Goal: Find specific page/section: Find specific page/section

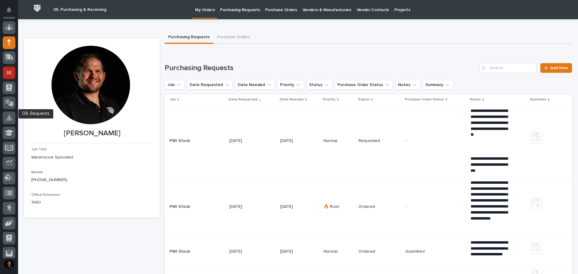
scroll to position [30, 0]
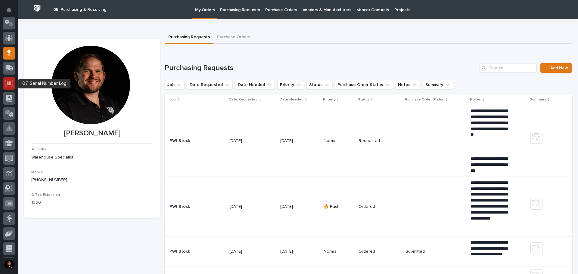
click at [6, 86] on icon at bounding box center [9, 83] width 8 height 7
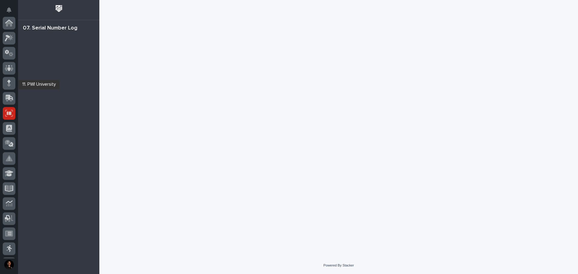
scroll to position [89, 0]
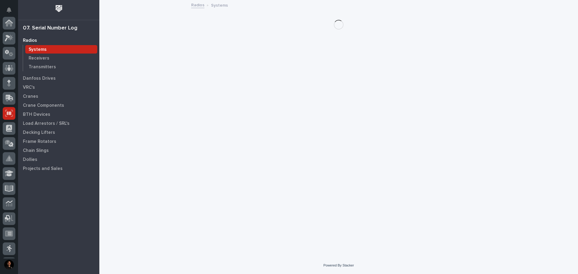
scroll to position [89, 0]
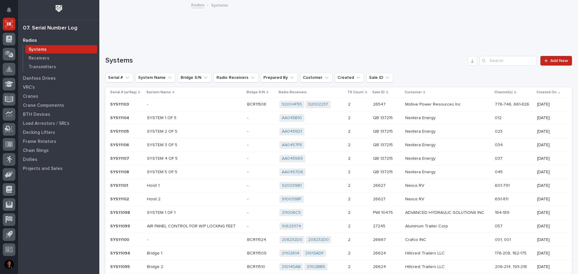
click at [68, 209] on div "Radios Systems Receivers Transmitters Danfoss Drives VRC's Cranes Crane Compone…" at bounding box center [58, 155] width 81 height 239
click at [7, 23] on icon at bounding box center [9, 23] width 6 height 6
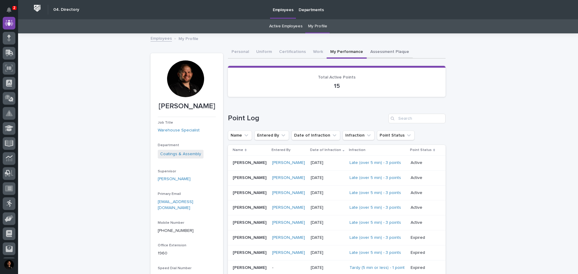
click at [367, 52] on button "Assessment Plaque" at bounding box center [390, 52] width 46 height 13
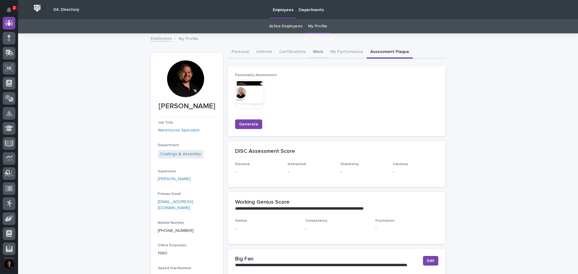
click at [314, 50] on button "Work" at bounding box center [318, 52] width 17 height 13
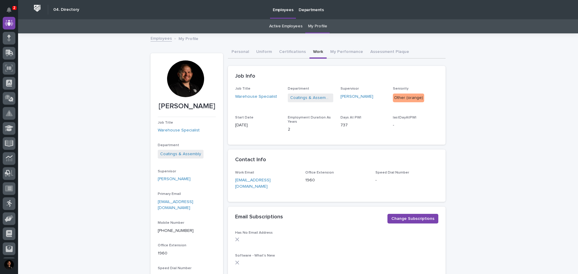
click at [156, 35] on link "Employees" at bounding box center [161, 38] width 21 height 7
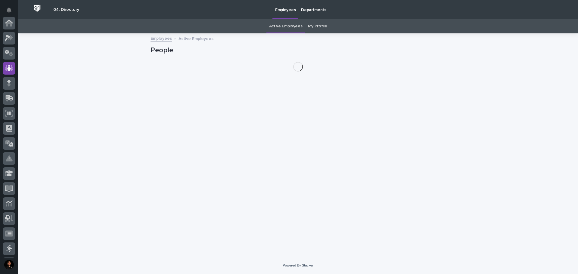
scroll to position [45, 0]
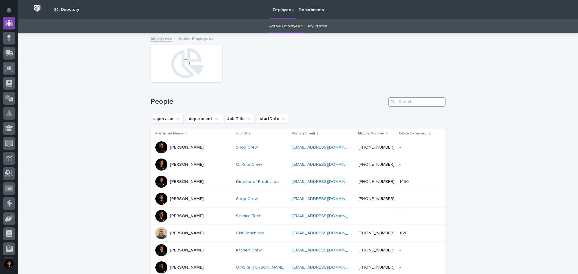
click at [409, 100] on input "Search" at bounding box center [417, 102] width 57 height 10
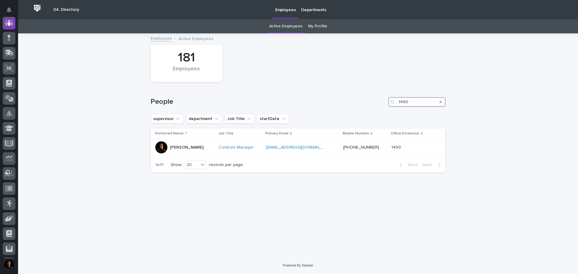
drag, startPoint x: 417, startPoint y: 105, endPoint x: 389, endPoint y: 96, distance: 29.3
click at [389, 99] on div "1490" at bounding box center [417, 102] width 57 height 10
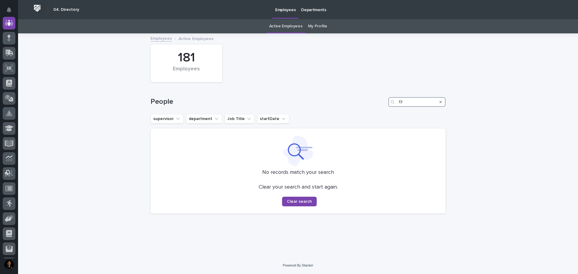
type input "1"
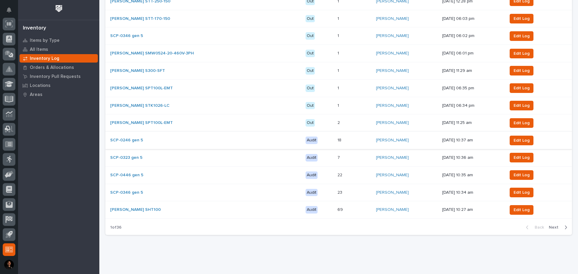
scroll to position [370, 0]
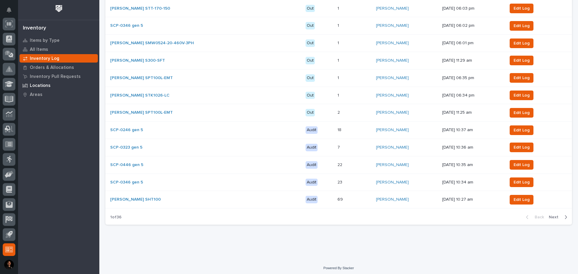
click at [53, 83] on div "Locations" at bounding box center [59, 85] width 78 height 8
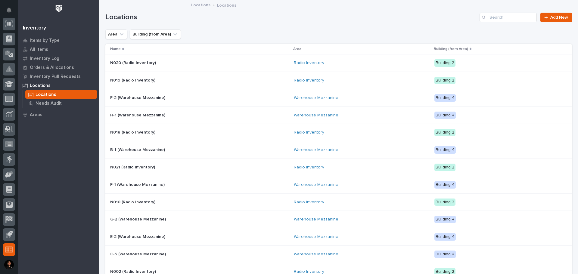
click at [443, 48] on p "Building (from Area)" at bounding box center [451, 49] width 34 height 7
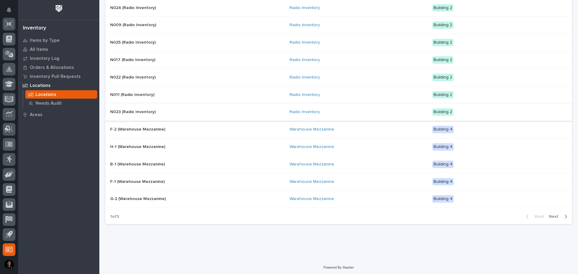
scroll to position [371, 0]
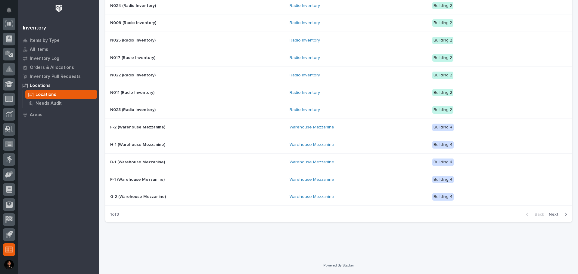
click at [552, 217] on span "Next" at bounding box center [555, 215] width 13 height 4
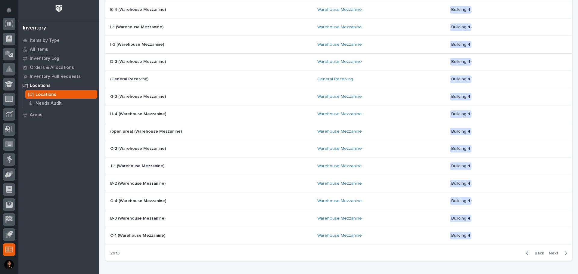
scroll to position [361, 0]
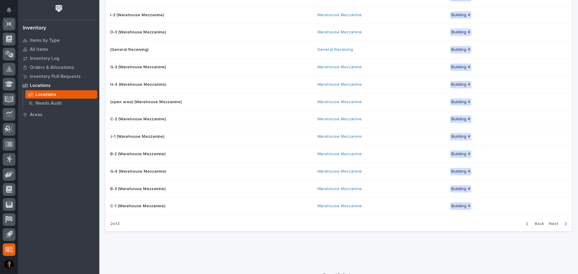
click at [551, 224] on span "Next" at bounding box center [555, 224] width 13 height 4
